Goal: Information Seeking & Learning: Learn about a topic

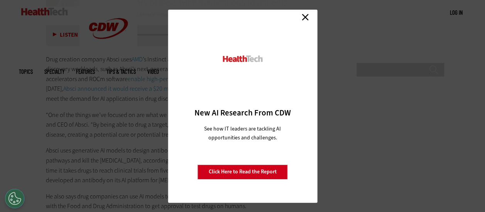
scroll to position [1388, 0]
click at [306, 16] on link "Close" at bounding box center [305, 18] width 12 height 12
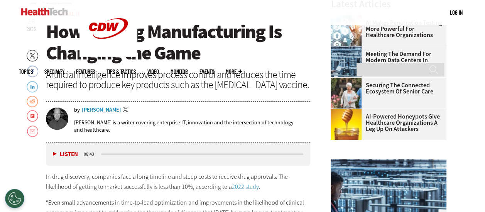
scroll to position [193, 0]
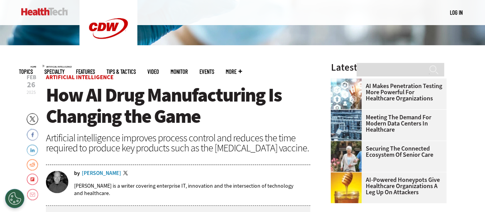
click at [400, 98] on link "AI Makes Penetration Testing More Powerful for Healthcare Organizations" at bounding box center [385, 92] width 111 height 19
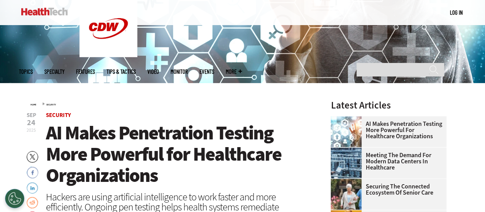
scroll to position [154, 0]
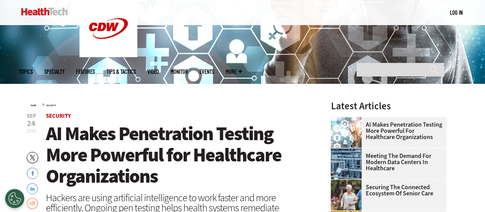
click at [351, 105] on h3 "Latest Articles" at bounding box center [388, 106] width 116 height 10
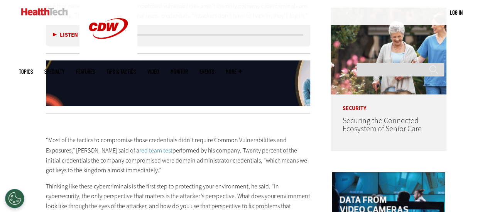
scroll to position [732, 0]
